Goal: Task Accomplishment & Management: Complete application form

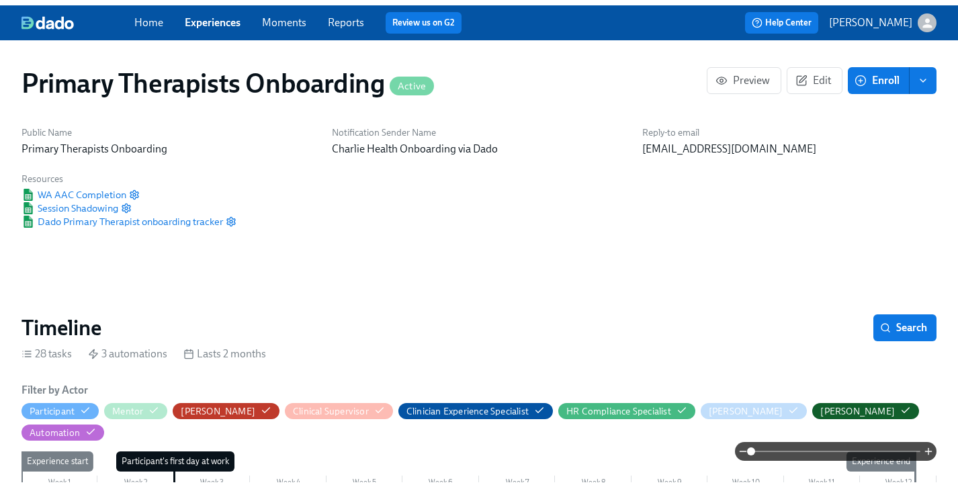
scroll to position [0, 10753]
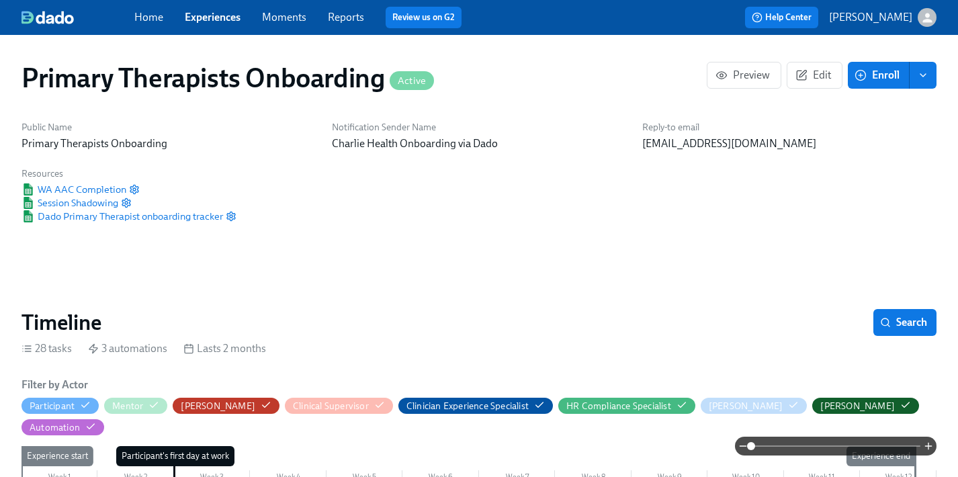
click at [207, 17] on link "Experiences" at bounding box center [213, 17] width 56 height 13
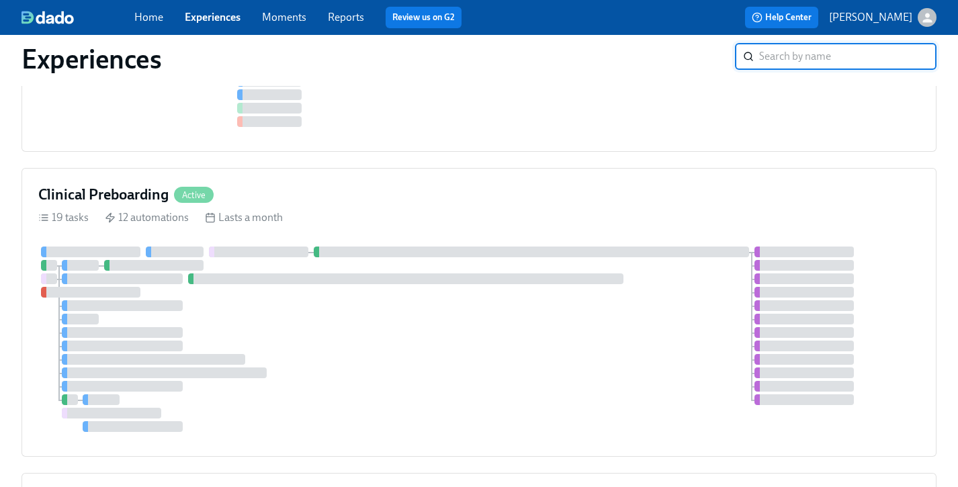
scroll to position [618, 0]
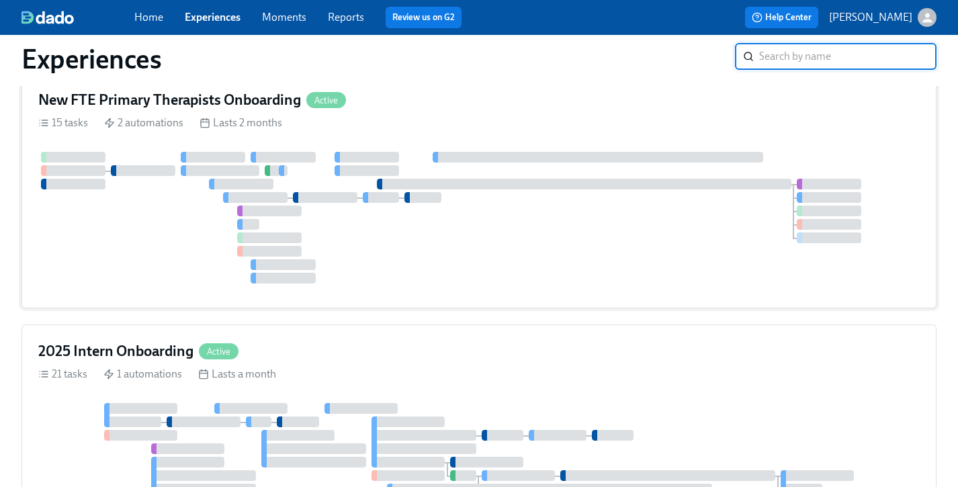
click at [479, 123] on div "15 tasks 2 automations Lasts 2 months" at bounding box center [479, 123] width 882 height 15
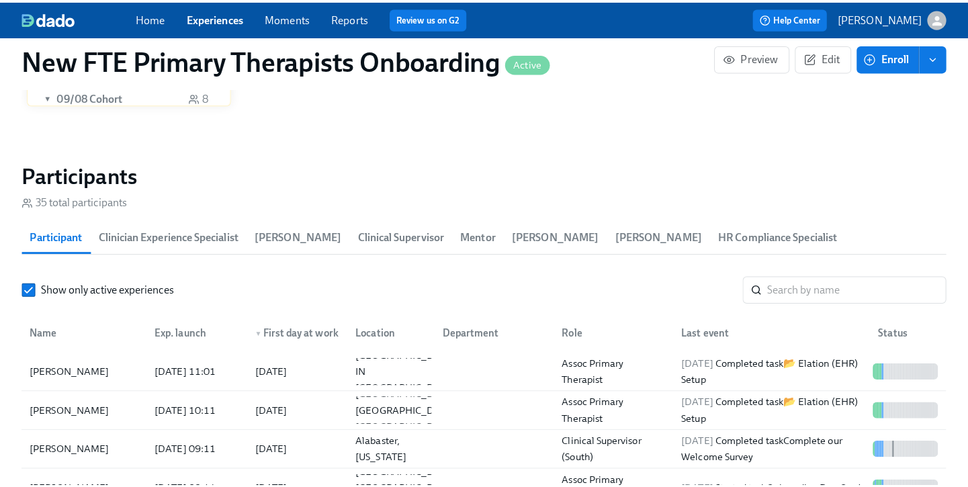
scroll to position [1179, 0]
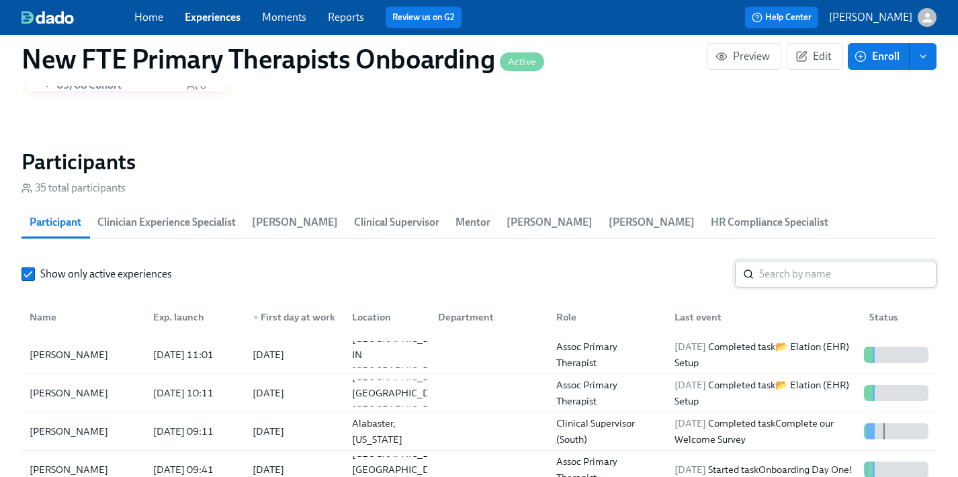
click at [823, 261] on input "search" at bounding box center [847, 274] width 177 height 27
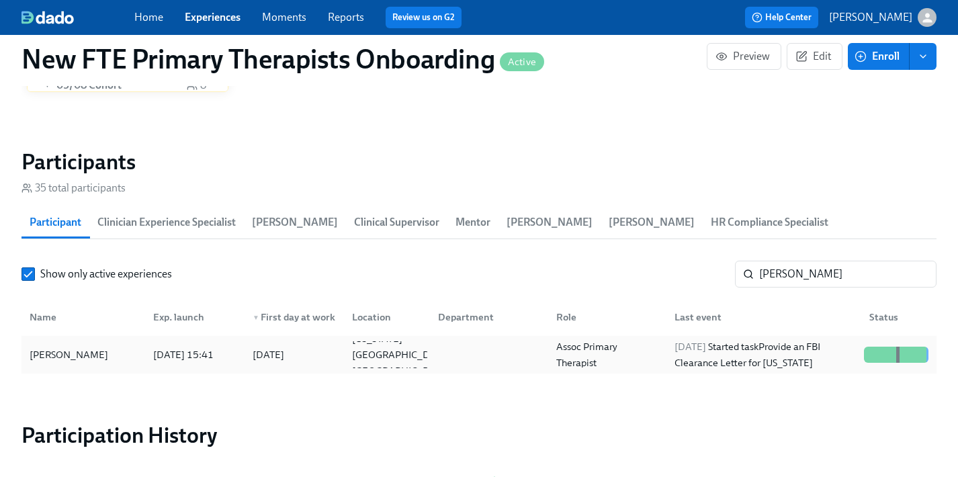
click at [132, 341] on div "[PERSON_NAME]" at bounding box center [83, 354] width 118 height 27
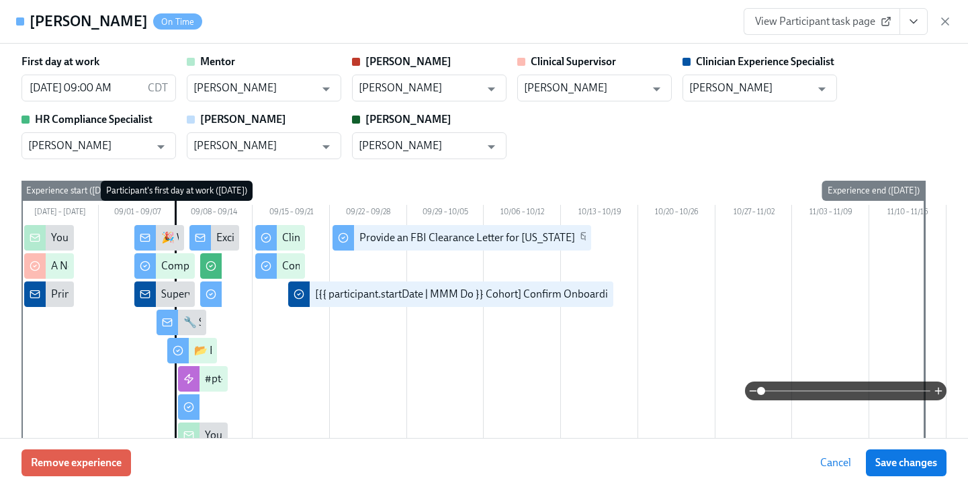
click at [910, 22] on icon "View task page" at bounding box center [913, 21] width 13 height 13
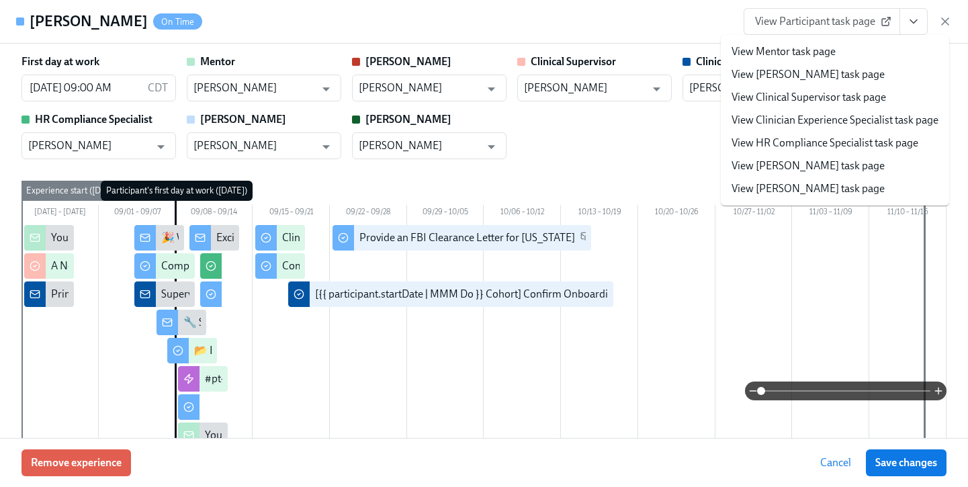
click at [867, 124] on link "View Clinician Experience Specialist task page" at bounding box center [835, 120] width 207 height 15
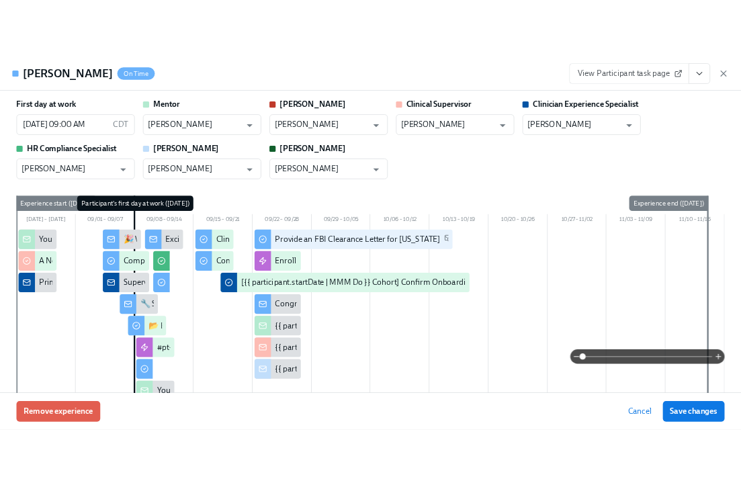
scroll to position [0, 9054]
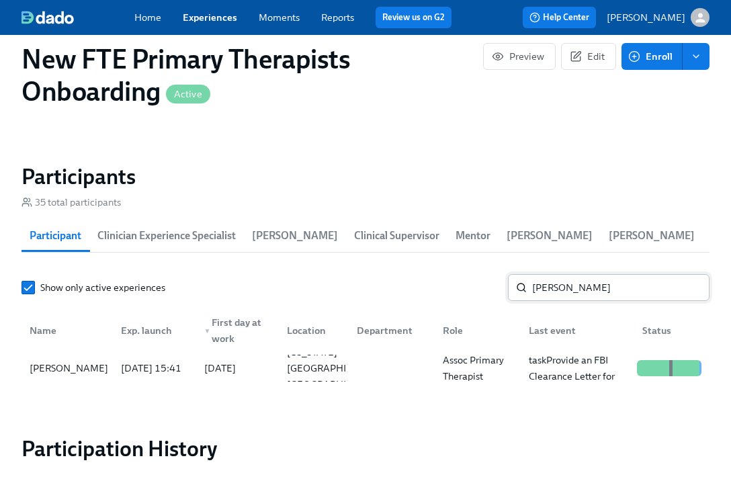
click at [607, 294] on input "[PERSON_NAME]" at bounding box center [620, 287] width 177 height 27
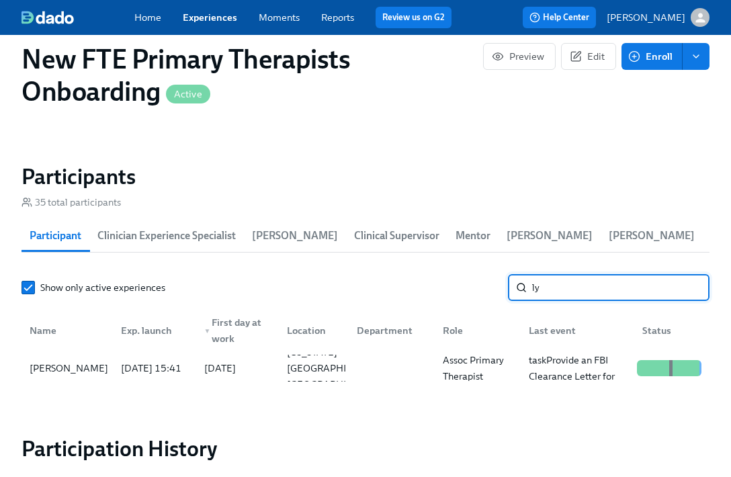
type input "l"
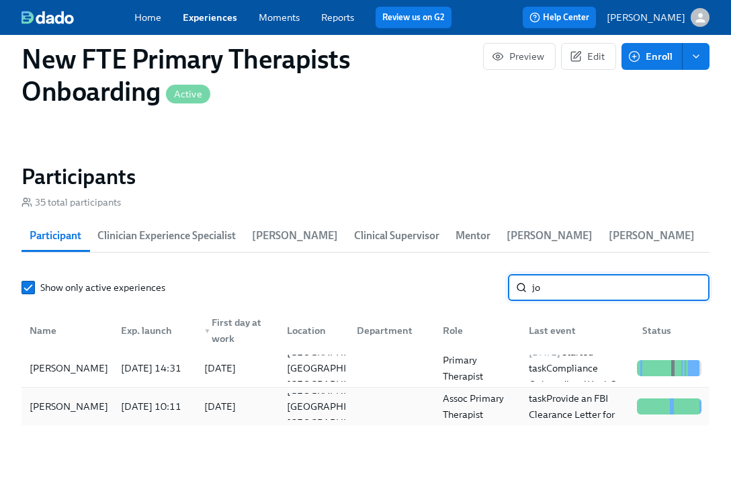
type input "jo"
click at [88, 408] on div "[PERSON_NAME]" at bounding box center [68, 406] width 89 height 16
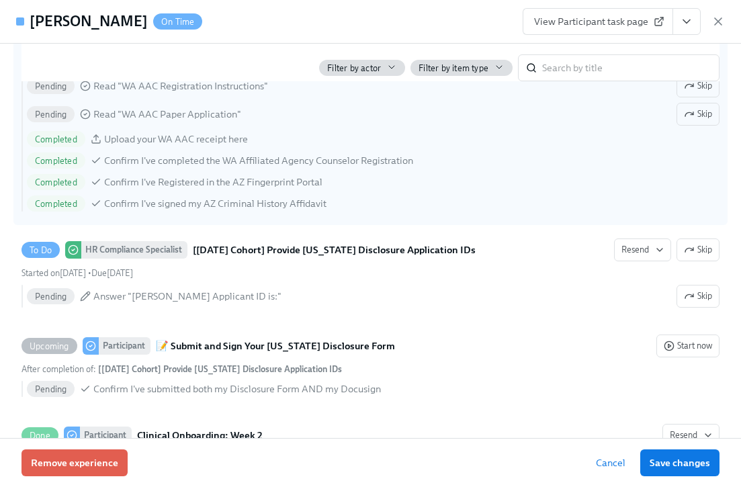
scroll to position [2043, 0]
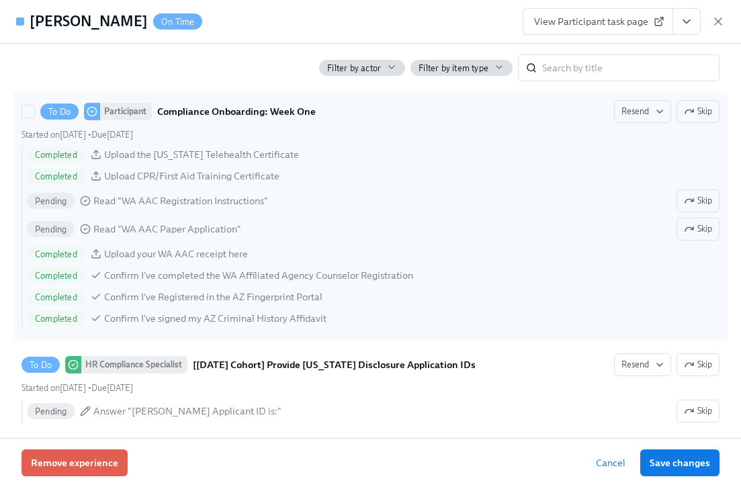
drag, startPoint x: 692, startPoint y: 216, endPoint x: 687, endPoint y: 222, distance: 7.7
click at [692, 208] on span "Skip" at bounding box center [698, 200] width 28 height 13
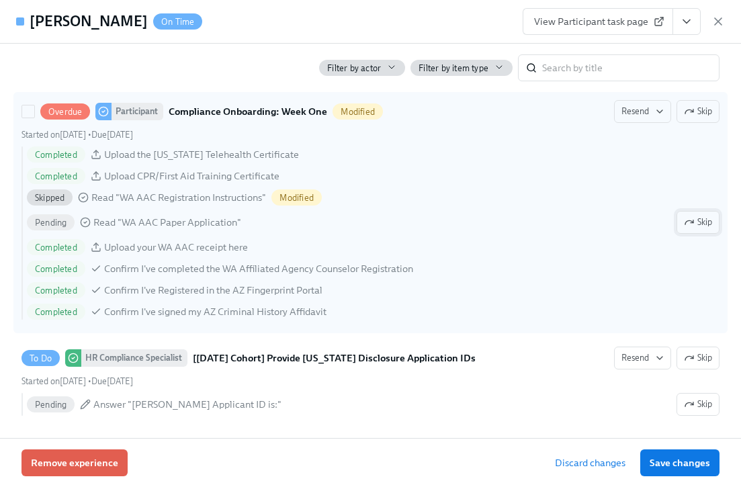
click at [688, 229] on span "Skip" at bounding box center [698, 222] width 28 height 13
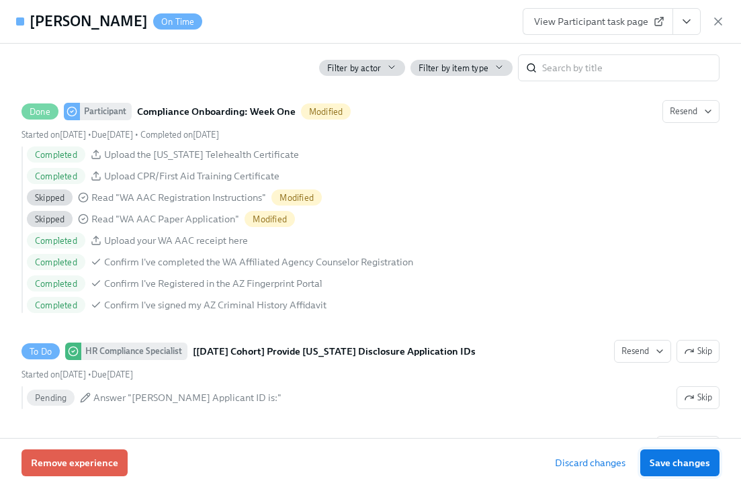
click at [685, 460] on span "Save changes" at bounding box center [680, 462] width 60 height 13
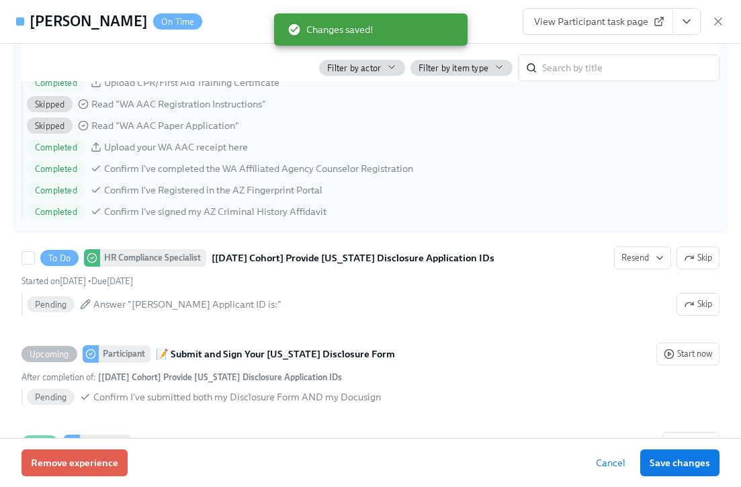
scroll to position [2125, 0]
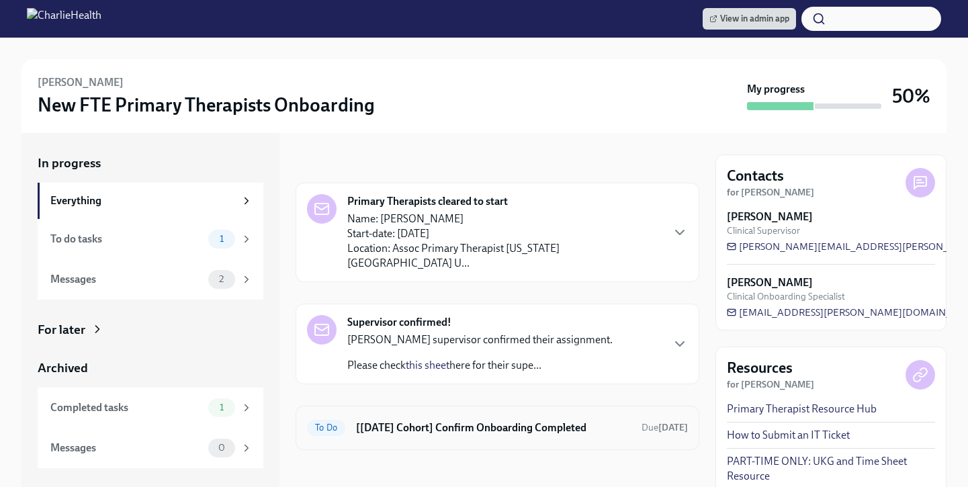
click at [538, 421] on h6 "[[DATE] Cohort] Confirm Onboarding Completed" at bounding box center [493, 428] width 275 height 15
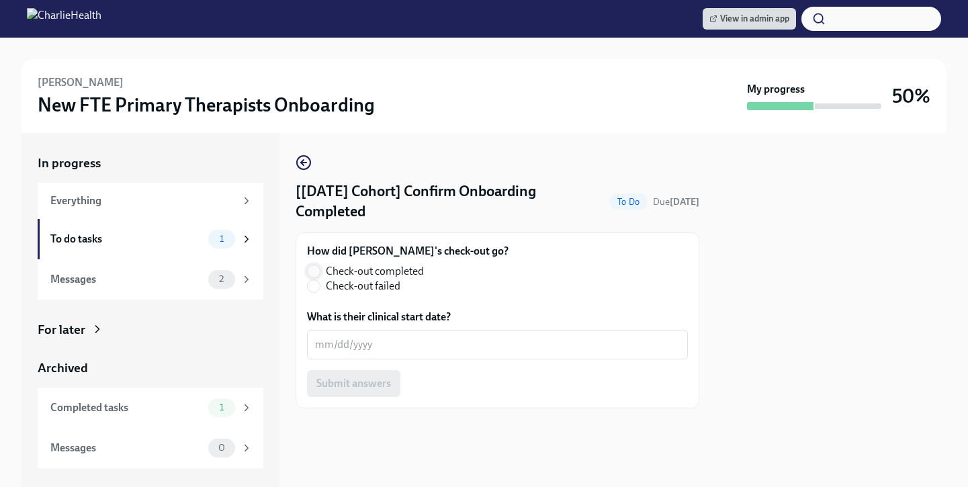
click at [314, 278] on span at bounding box center [313, 271] width 13 height 13
click at [314, 278] on input "Check-out completed" at bounding box center [314, 271] width 12 height 12
radio input "true"
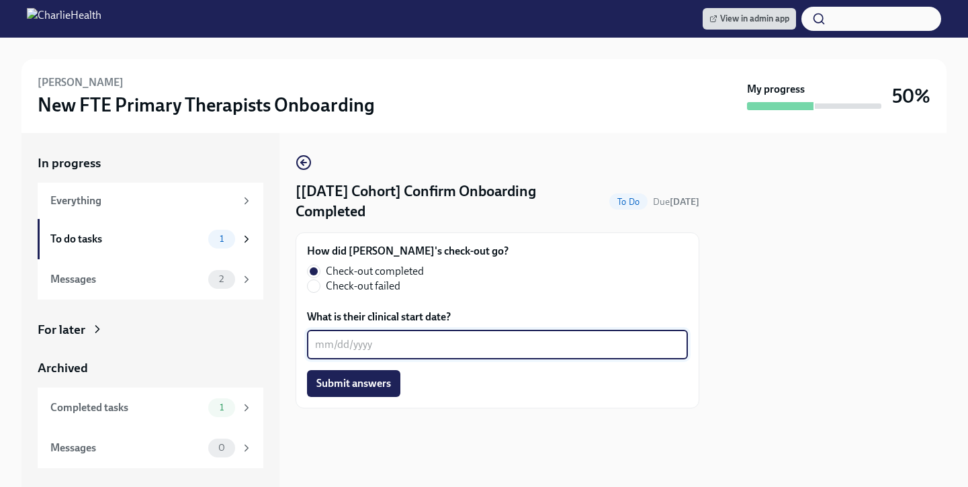
click at [360, 339] on textarea "What is their clinical start date?" at bounding box center [497, 345] width 365 height 16
type textarea "09/22/2025"
click at [349, 385] on span "Submit answers" at bounding box center [353, 383] width 75 height 13
